Goal: Find specific page/section: Find specific page/section

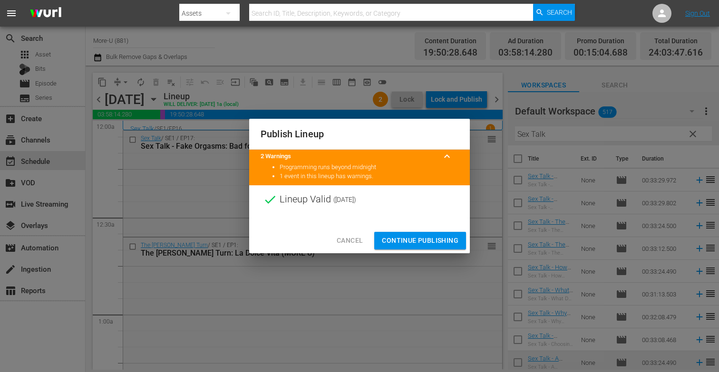
scroll to position [345, 0]
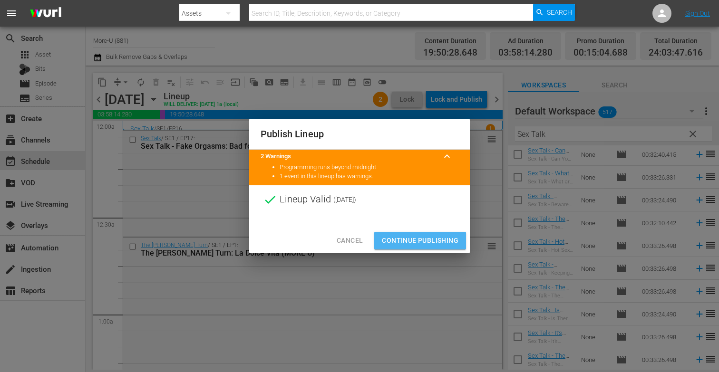
click at [444, 243] on span "Continue Publishing" at bounding box center [420, 241] width 77 height 12
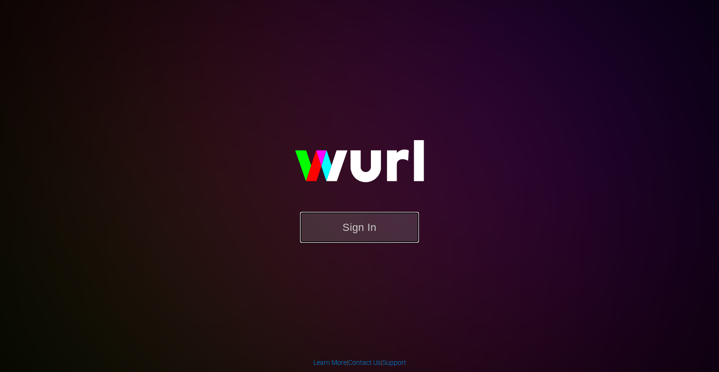
click at [355, 239] on button "Sign In" at bounding box center [359, 227] width 119 height 31
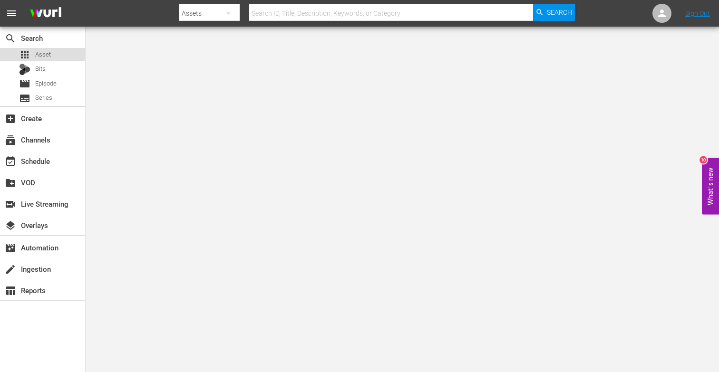
click at [64, 54] on div "apps Asset" at bounding box center [42, 54] width 85 height 13
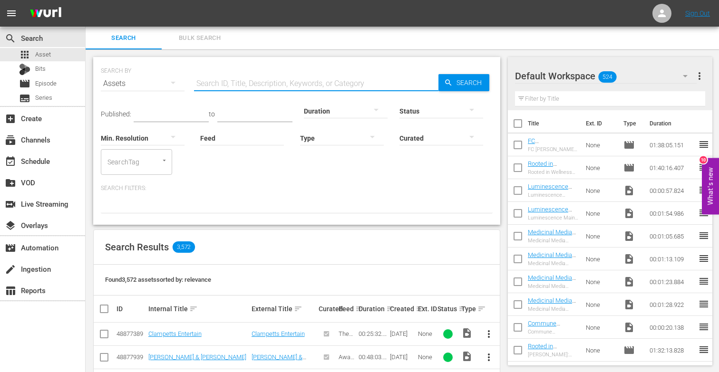
click at [210, 74] on input "text" at bounding box center [316, 83] width 244 height 23
paste input "Introduction to Hypnotherapy for Mental Health"
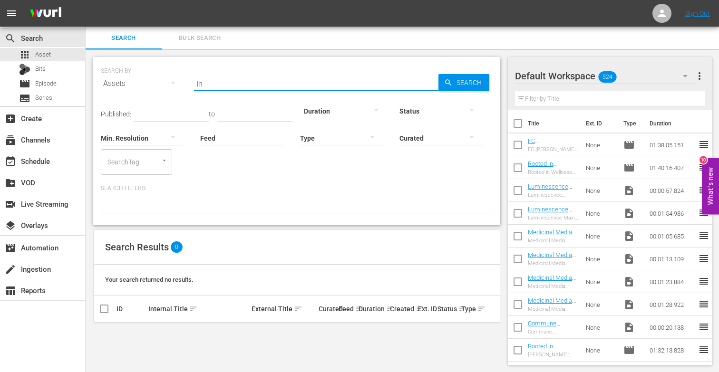
type input "I"
paste input "The 8 Basic Needs"
type input "The 8 Basic Needs"
